Goal: Task Accomplishment & Management: Manage account settings

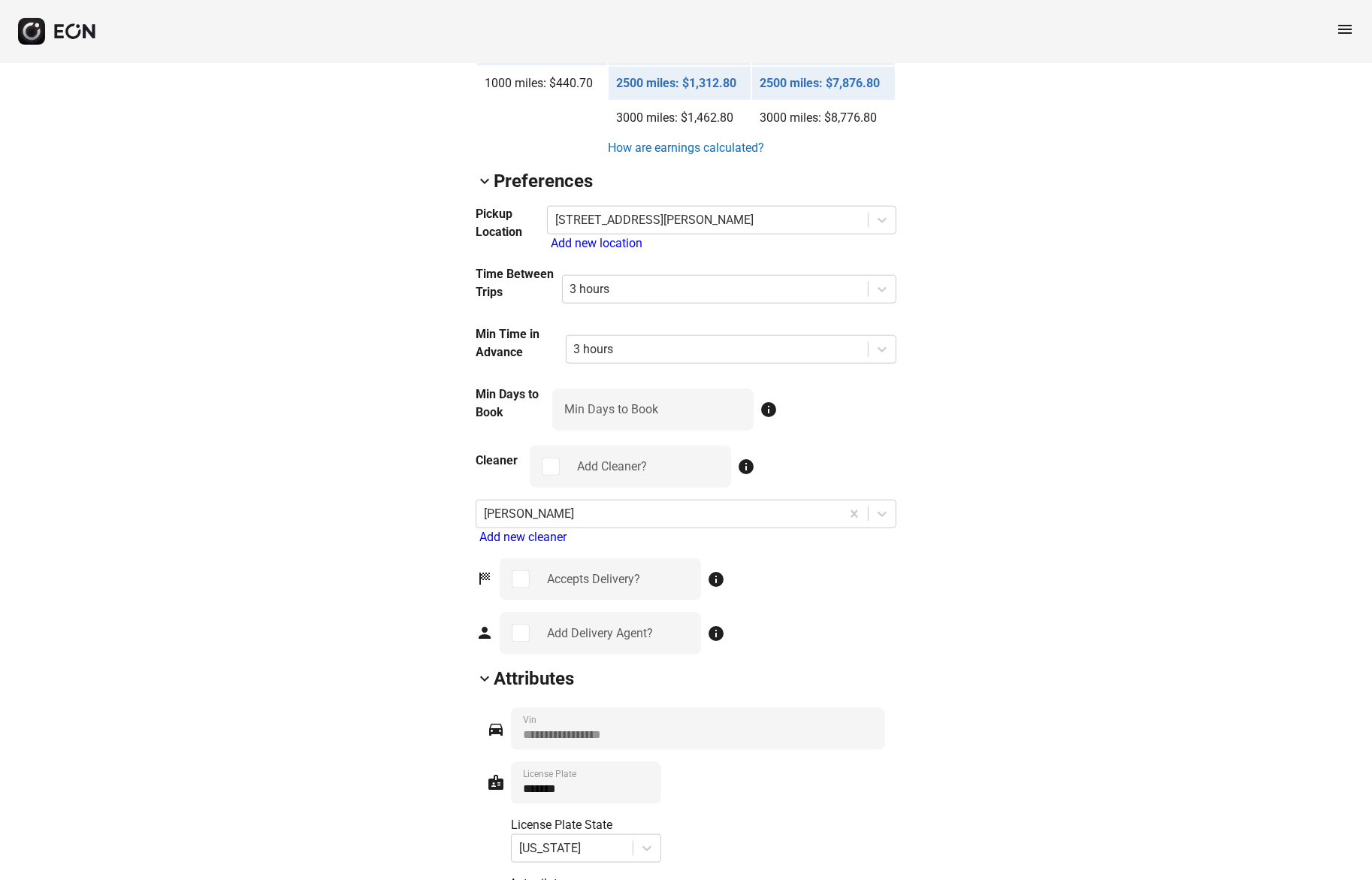
click at [1341, 30] on span "menu" at bounding box center [1345, 29] width 18 height 18
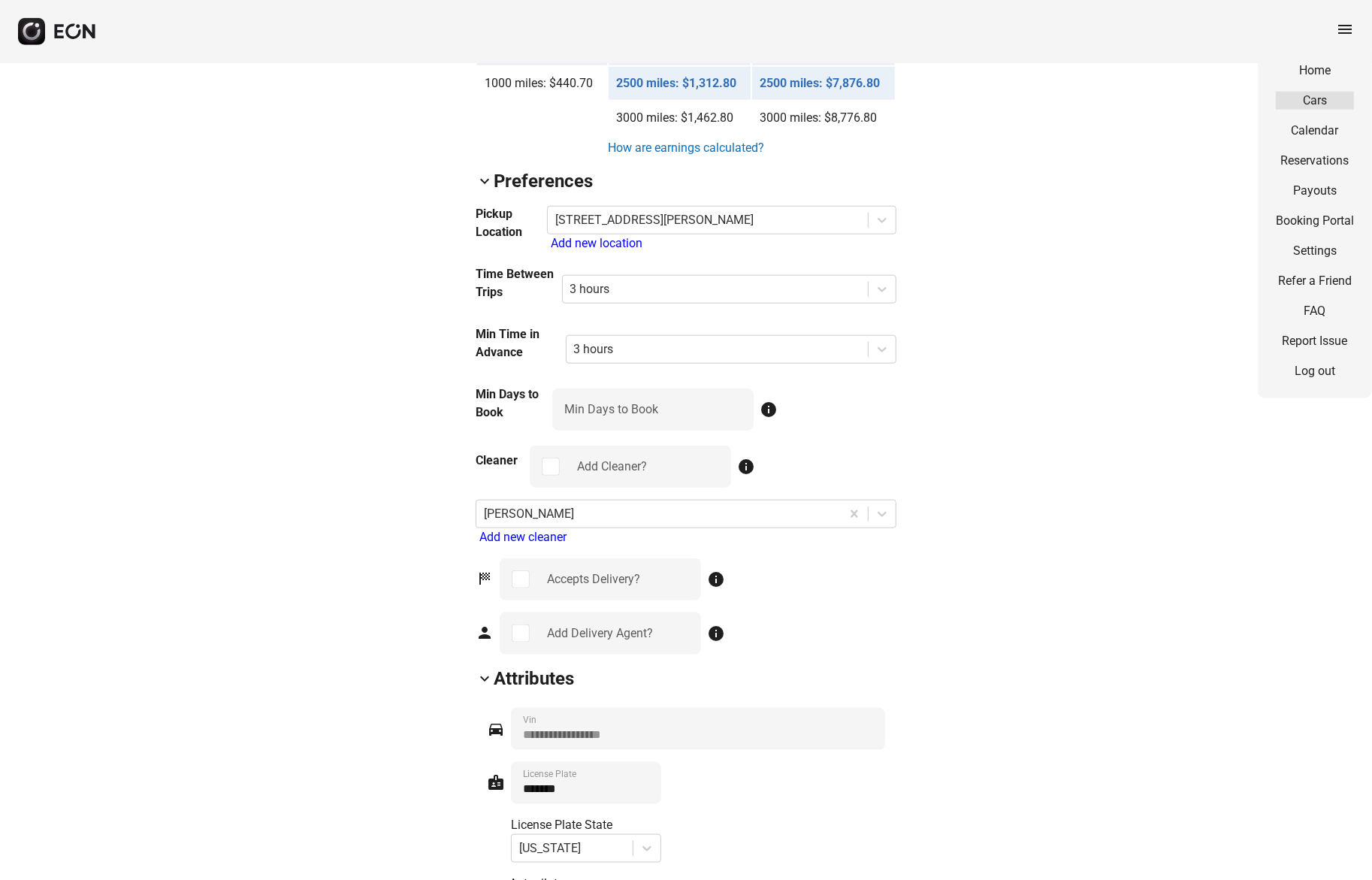
click at [1322, 102] on link "Cars" at bounding box center [1315, 100] width 78 height 18
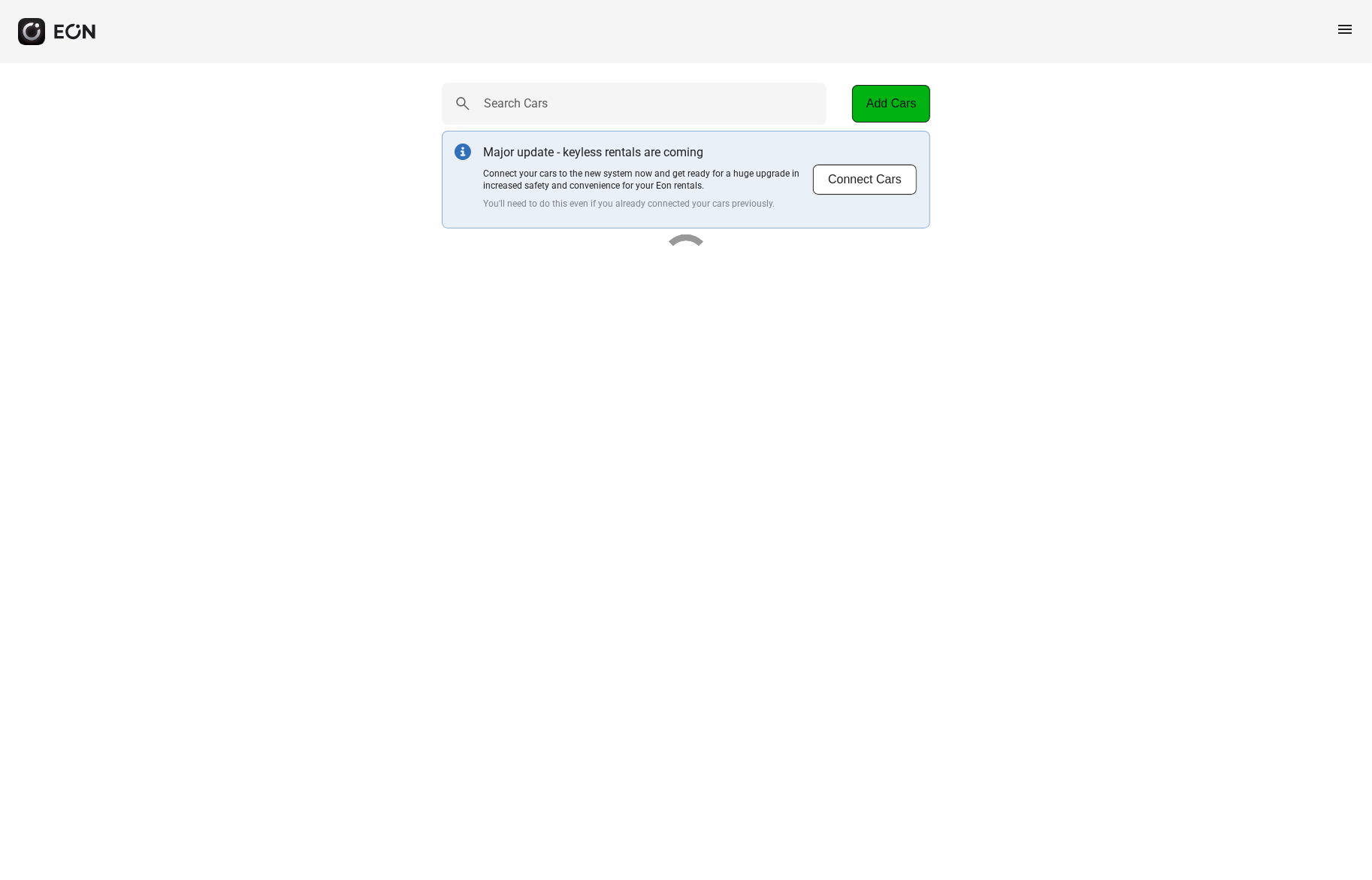
click at [1343, 21] on span "menu" at bounding box center [1345, 29] width 18 height 18
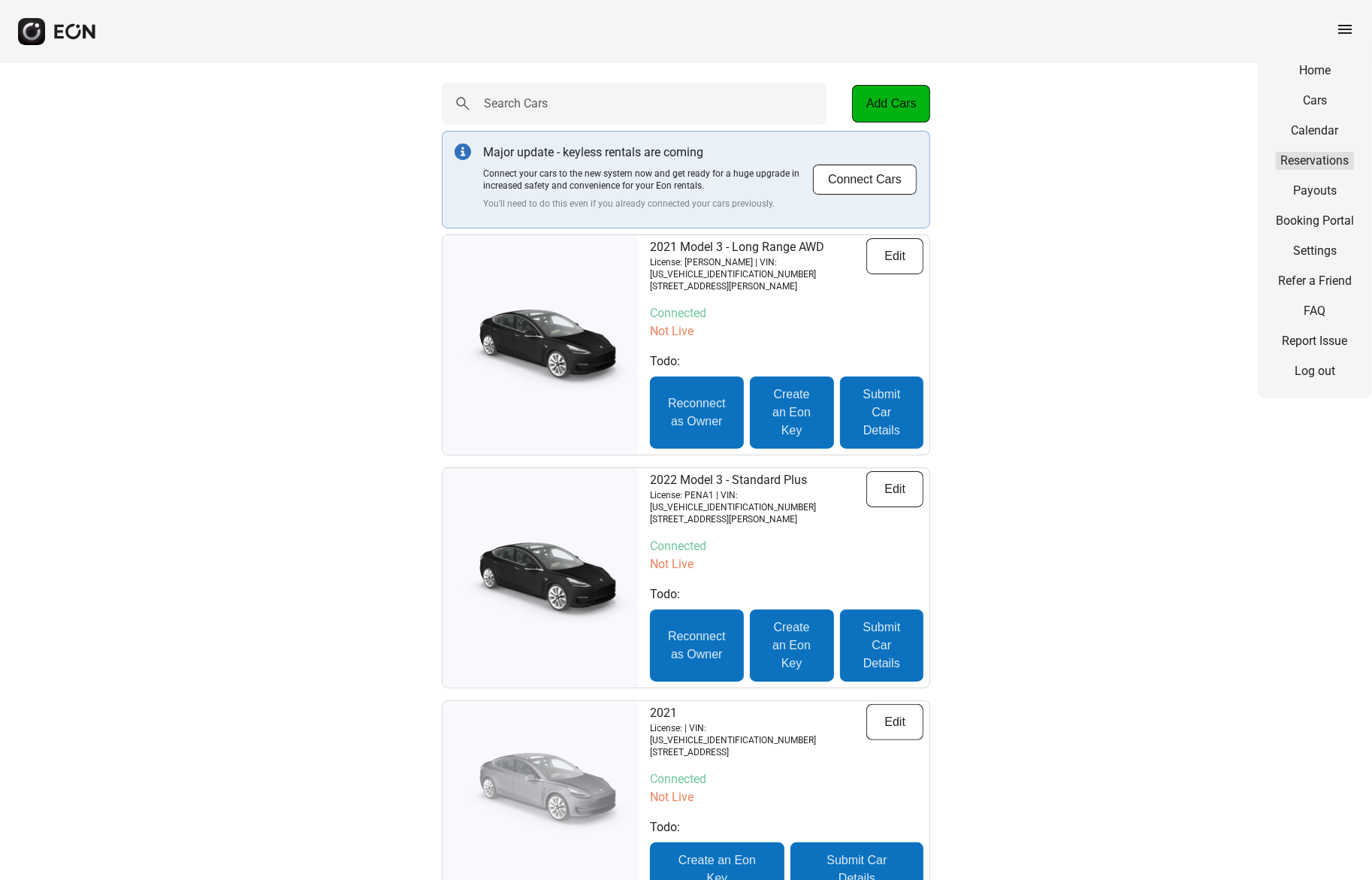
click at [1309, 158] on link "Reservations" at bounding box center [1315, 160] width 78 height 18
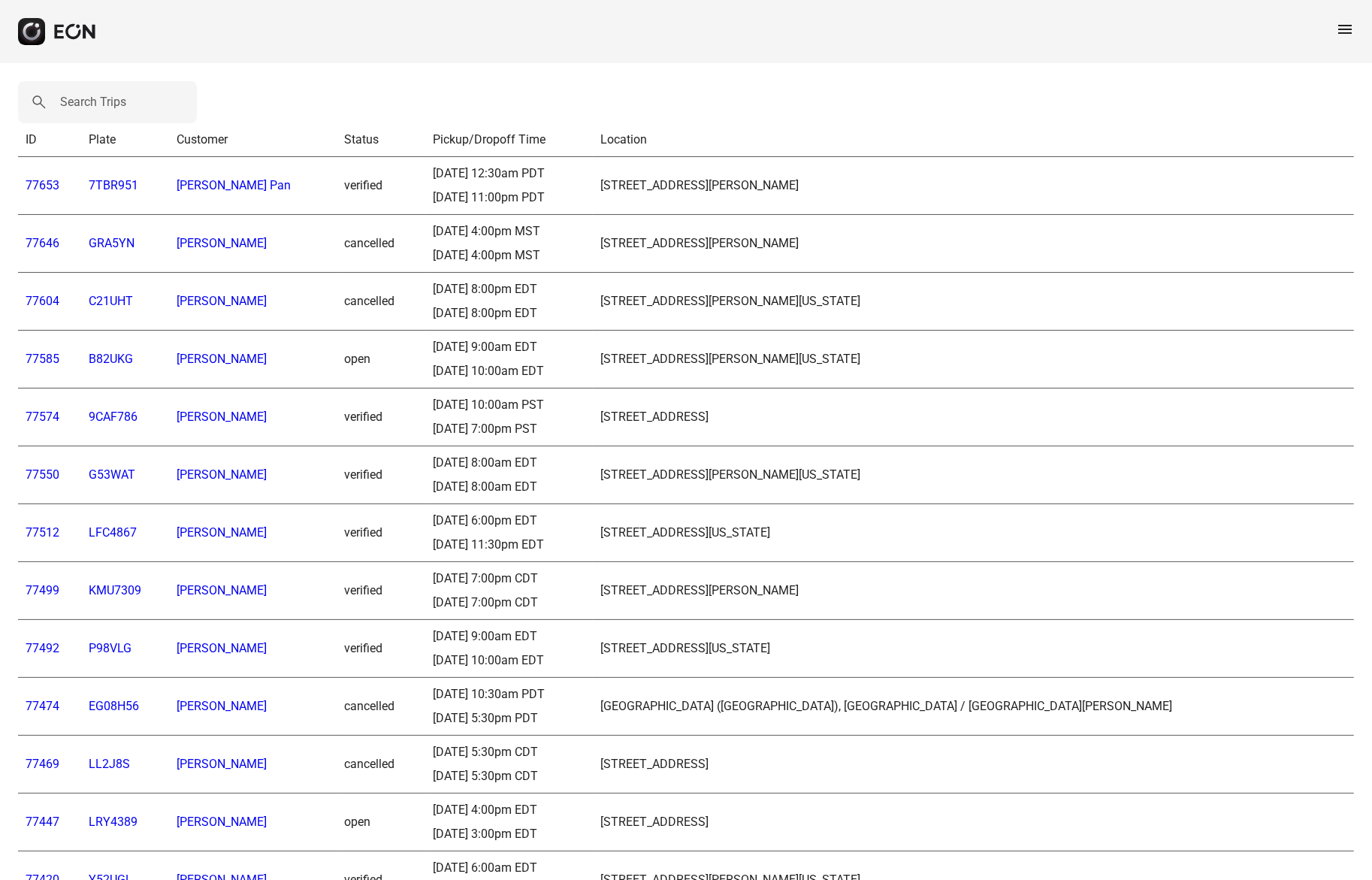
click at [100, 102] on label "Search Trips" at bounding box center [93, 102] width 66 height 18
click at [100, 102] on Trips "Search Trips" at bounding box center [107, 102] width 179 height 42
paste Trips "*****"
type Trips "*****"
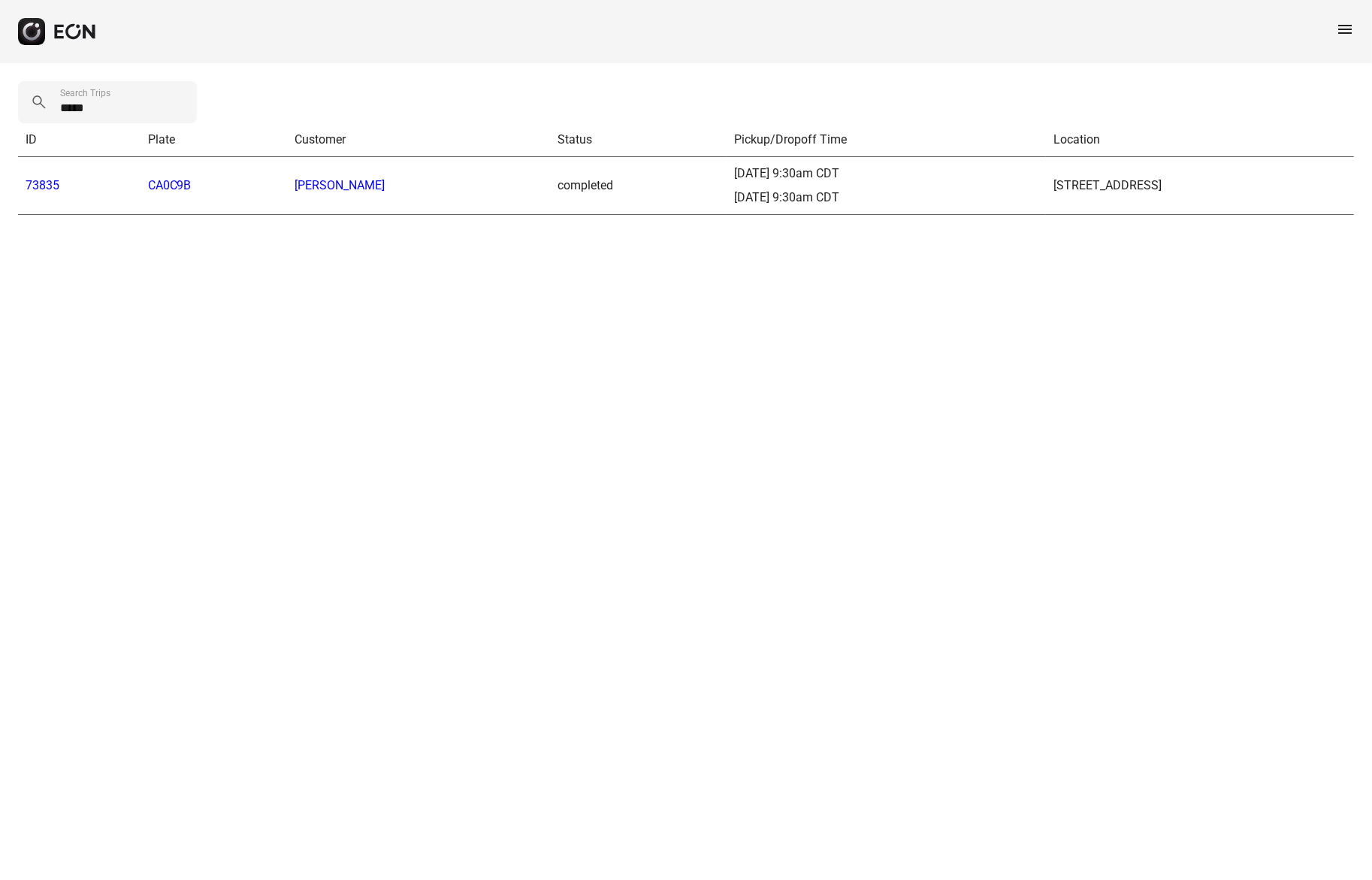
drag, startPoint x: 48, startPoint y: 177, endPoint x: 27, endPoint y: 205, distance: 35.0
click at [23, 214] on td "73835" at bounding box center [79, 186] width 123 height 58
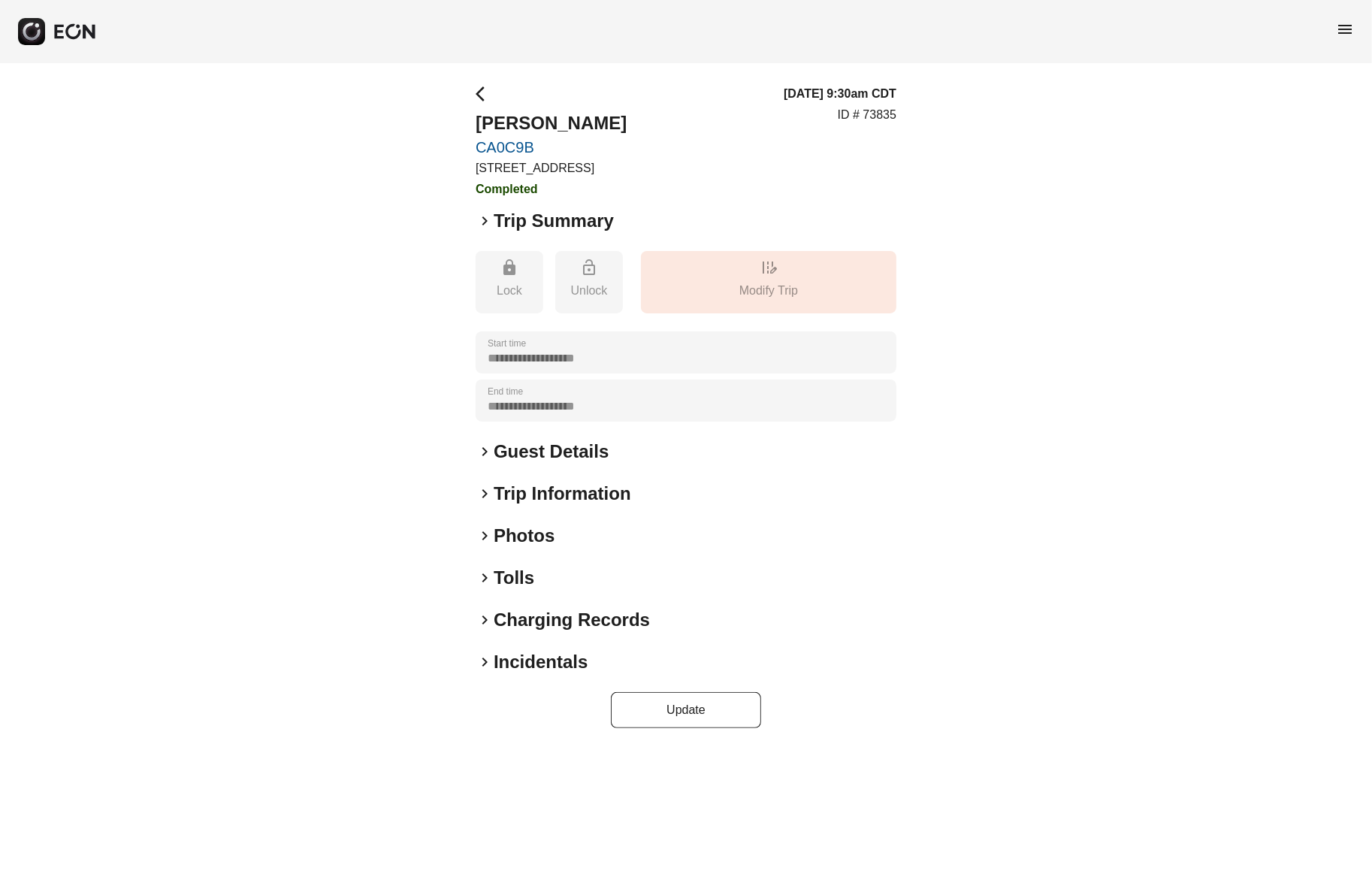
click at [486, 659] on span "keyboard_arrow_right" at bounding box center [484, 662] width 18 height 18
